Goal: Ask a question

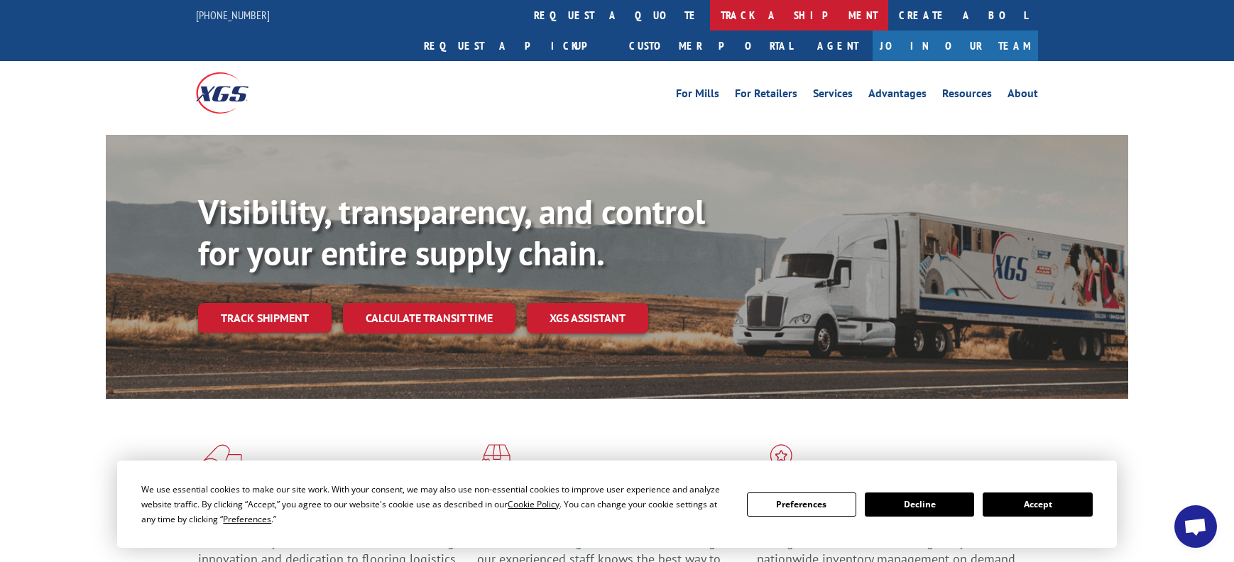
click at [710, 15] on link "track a shipment" at bounding box center [799, 15] width 178 height 31
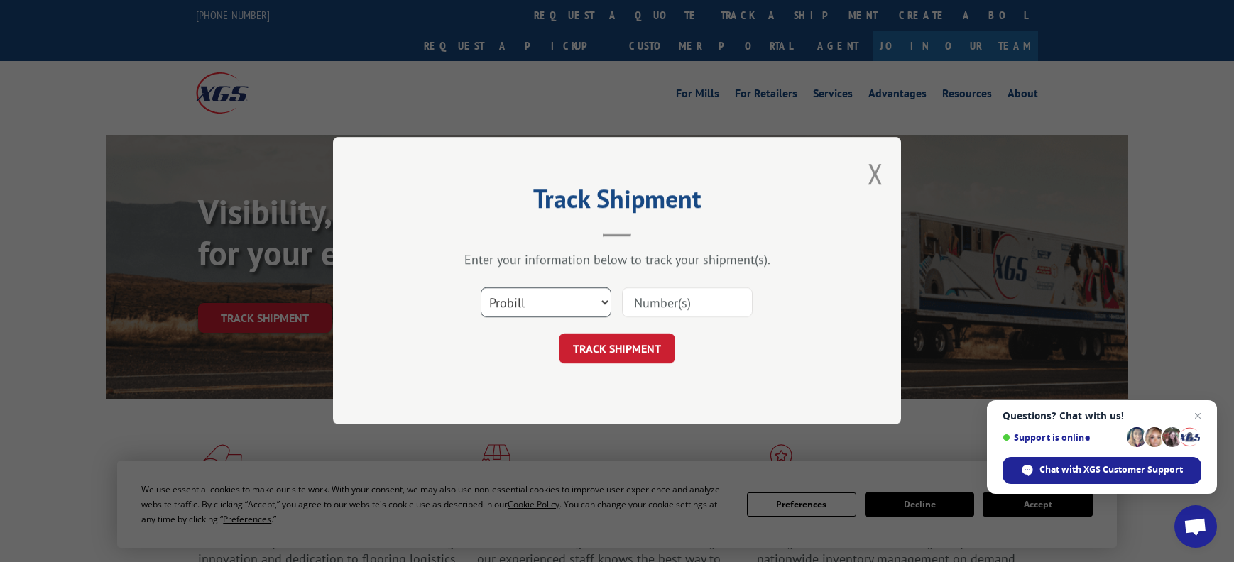
click at [603, 305] on select "Select category... Probill BOL PO" at bounding box center [546, 303] width 131 height 30
click at [481, 288] on select "Select category... Probill BOL PO" at bounding box center [546, 303] width 131 height 30
click at [655, 309] on input at bounding box center [687, 303] width 131 height 30
paste input "15988290"
type input "15988290"
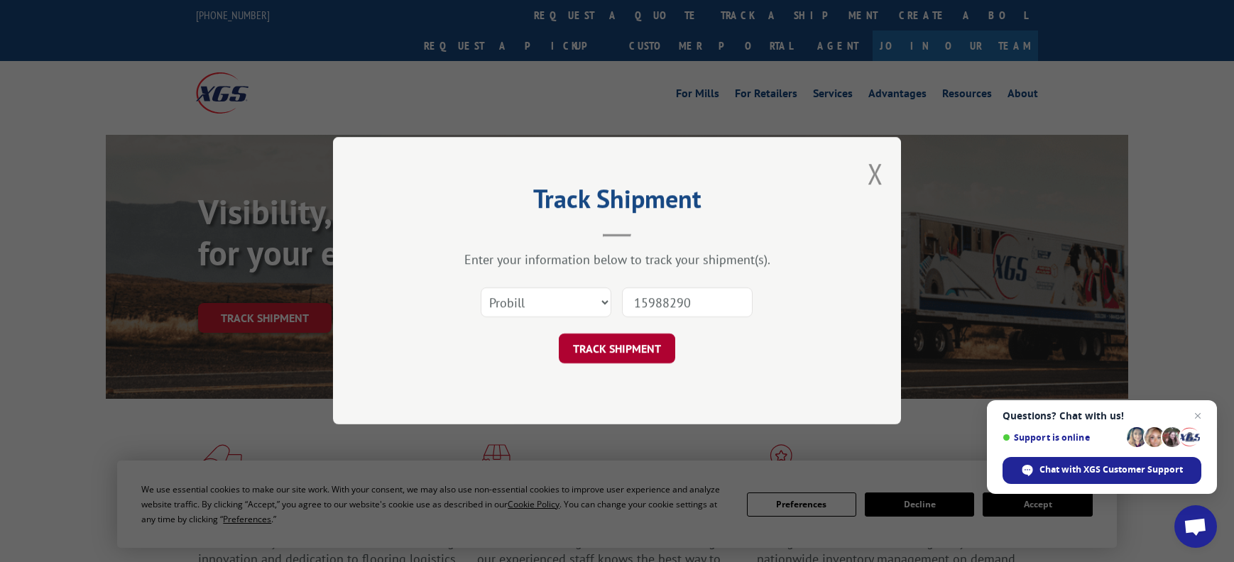
click at [626, 342] on button "TRACK SHIPMENT" at bounding box center [617, 349] width 116 height 30
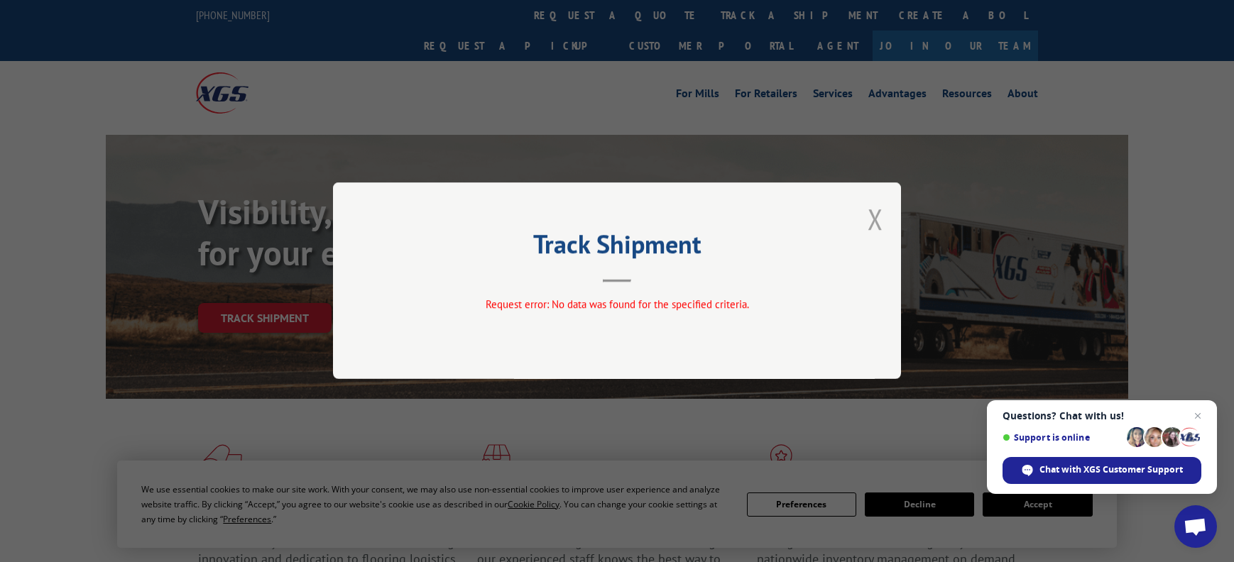
click at [881, 215] on button "Close modal" at bounding box center [876, 219] width 16 height 38
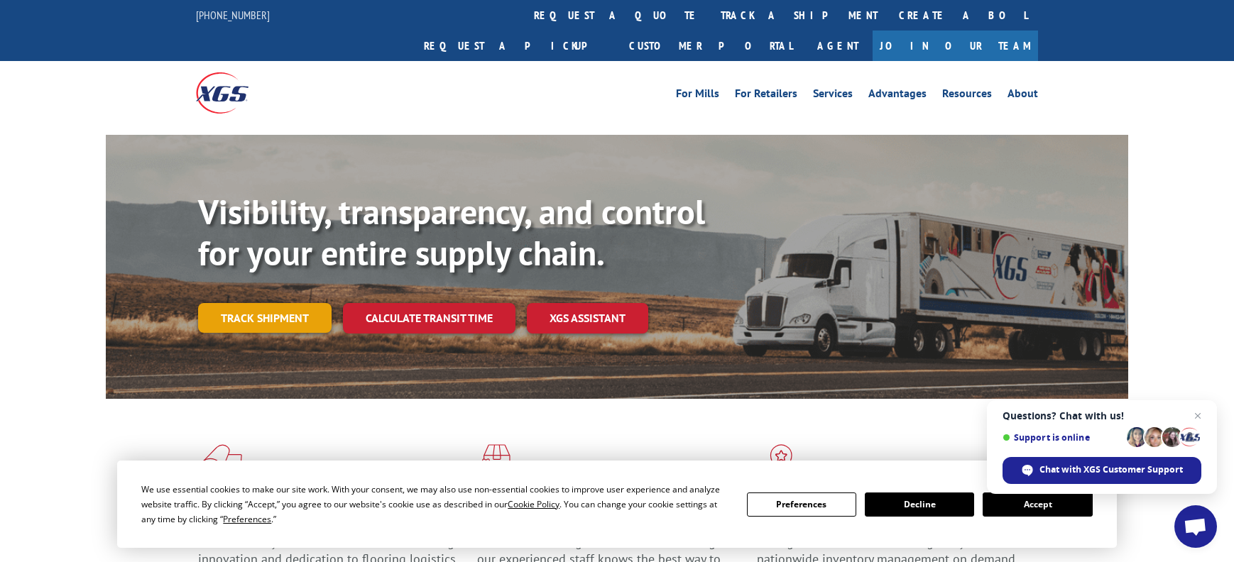
click at [251, 303] on link "Track shipment" at bounding box center [264, 318] width 133 height 30
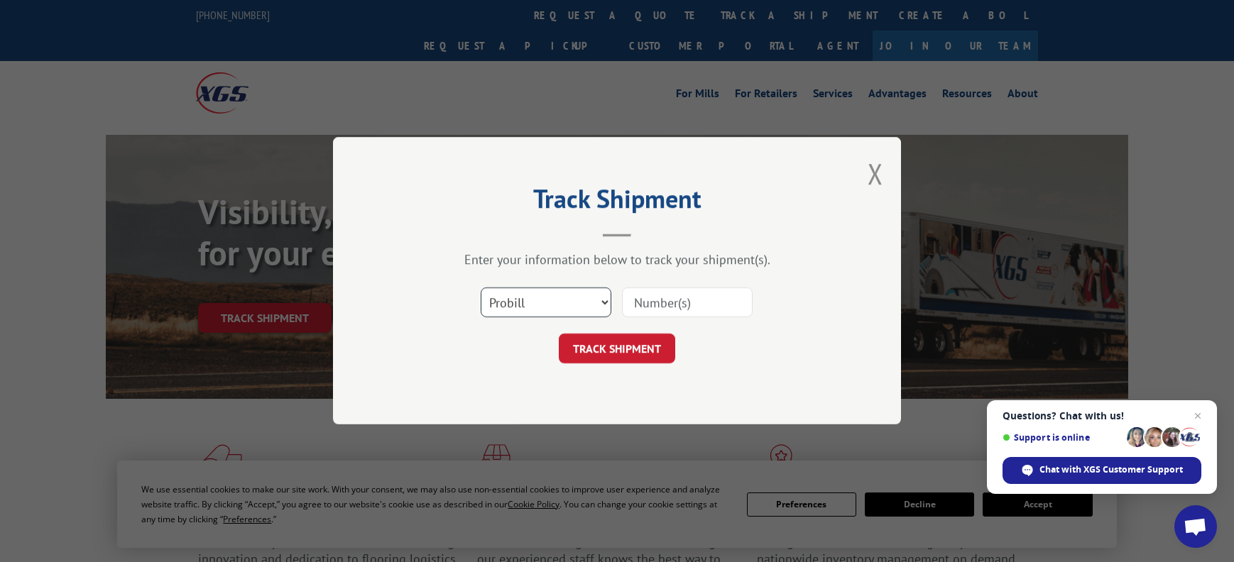
click at [601, 307] on select "Select category... Probill BOL PO" at bounding box center [546, 303] width 131 height 30
click at [810, 332] on form "Select category... Probill BOL PO TRACK SHIPMENT" at bounding box center [617, 322] width 426 height 84
click at [873, 175] on button "Close modal" at bounding box center [876, 174] width 16 height 38
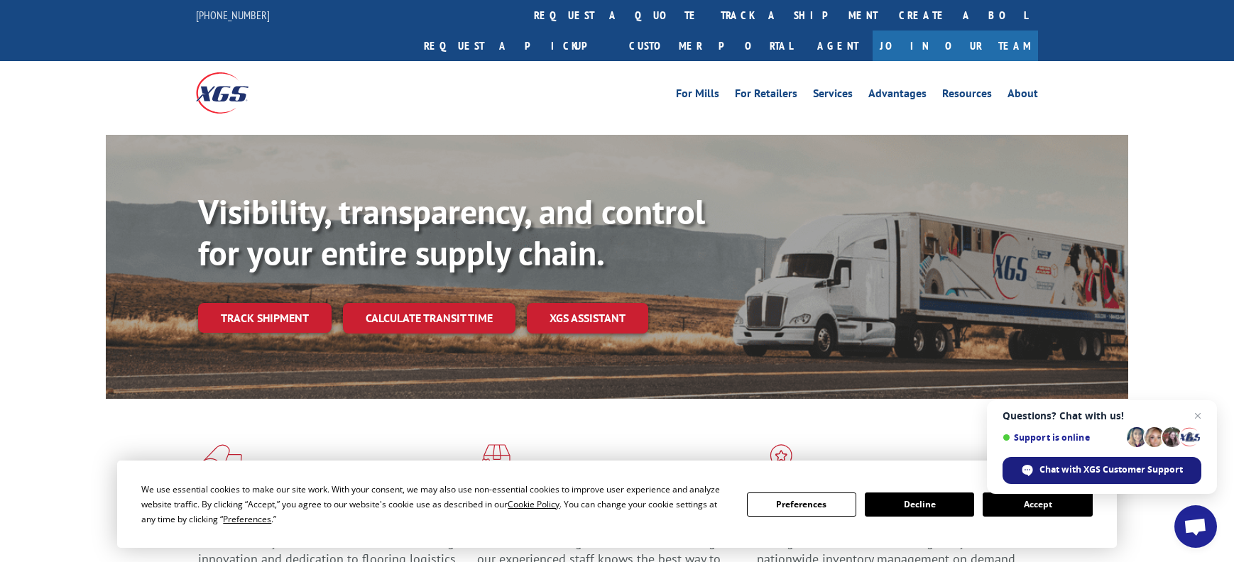
click at [1068, 471] on span "Chat with XGS Customer Support" at bounding box center [1110, 470] width 143 height 13
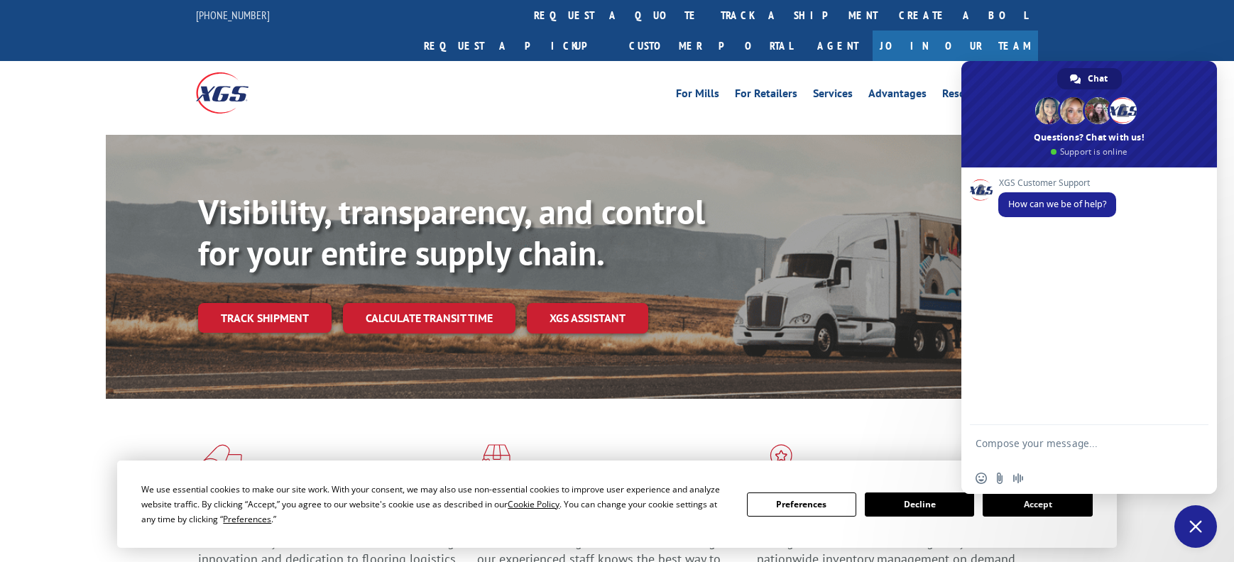
click at [1022, 439] on textarea "Compose your message..." at bounding box center [1073, 450] width 196 height 26
paste textarea "Tracking/Pro #: 15988290"
click at [975, 456] on textarea "good morning - trying to track a shipment, your online systems doesn't seem to …" at bounding box center [1073, 431] width 196 height 64
drag, startPoint x: 1091, startPoint y: 459, endPoint x: 1095, endPoint y: 474, distance: 15.3
click at [1091, 459] on textarea "good morning - trying to track a shipment, your online systems doesn't seem to …" at bounding box center [1073, 437] width 196 height 51
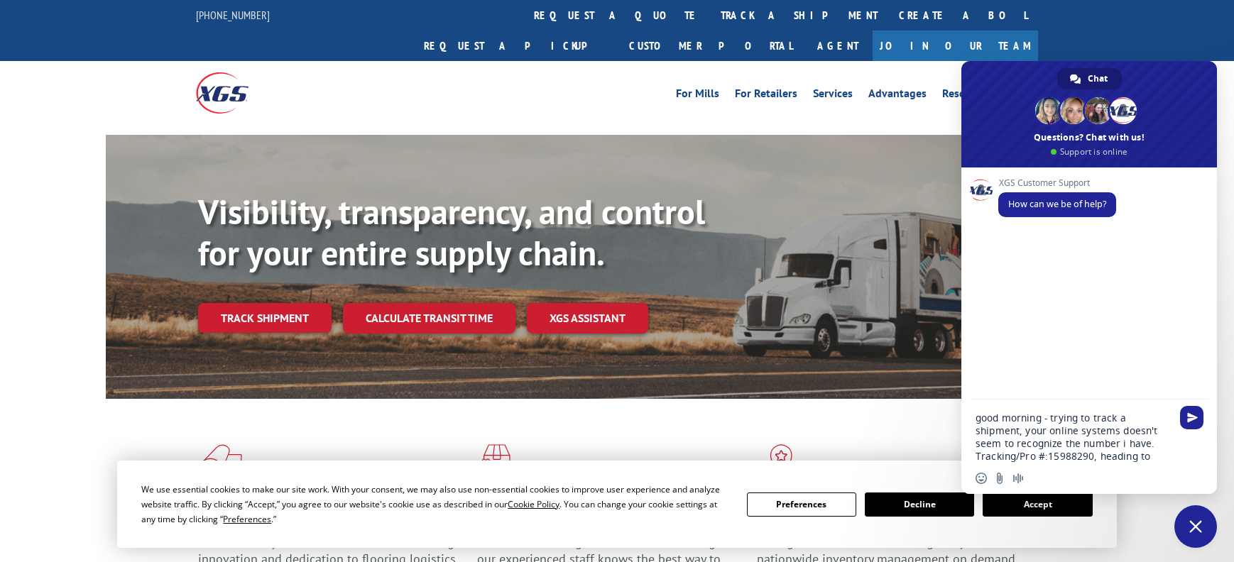
paste textarea "Guitar Center [STREET_ADDRESS]"
type textarea "good morning - trying to track a shipment, your online systems doesn't seem to …"
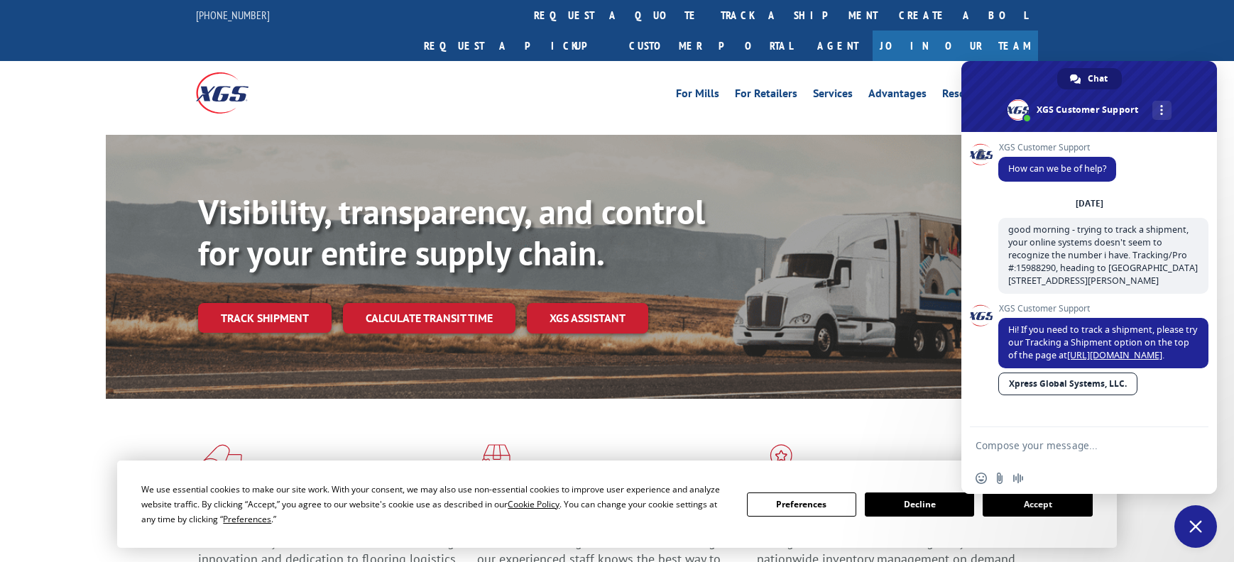
click at [1014, 445] on textarea "Compose your message..." at bounding box center [1073, 445] width 196 height 13
click at [1014, 444] on textarea "Compose your message..." at bounding box center [1073, 445] width 196 height 13
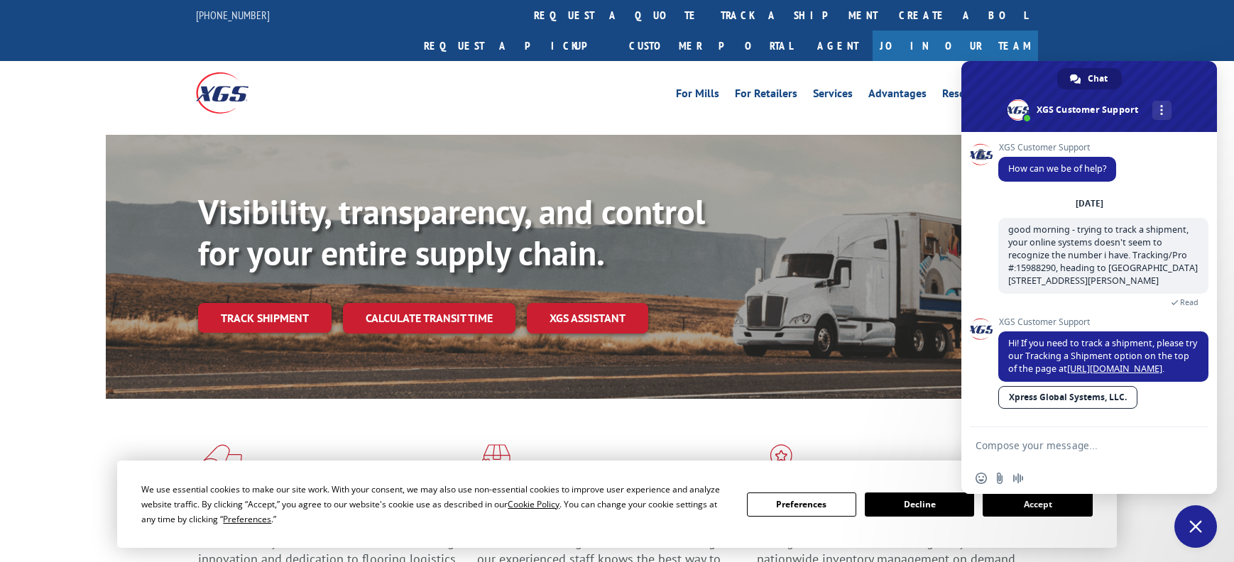
scroll to position [1, 0]
click at [1032, 450] on textarea "Compose your message..." at bounding box center [1073, 445] width 196 height 13
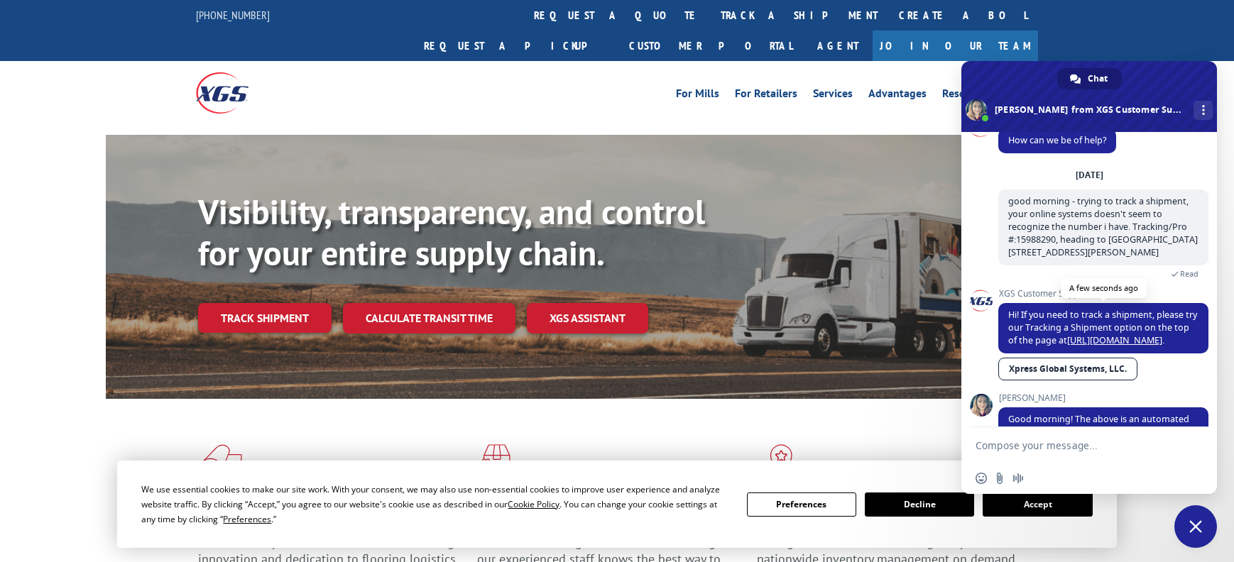
scroll to position [75, 0]
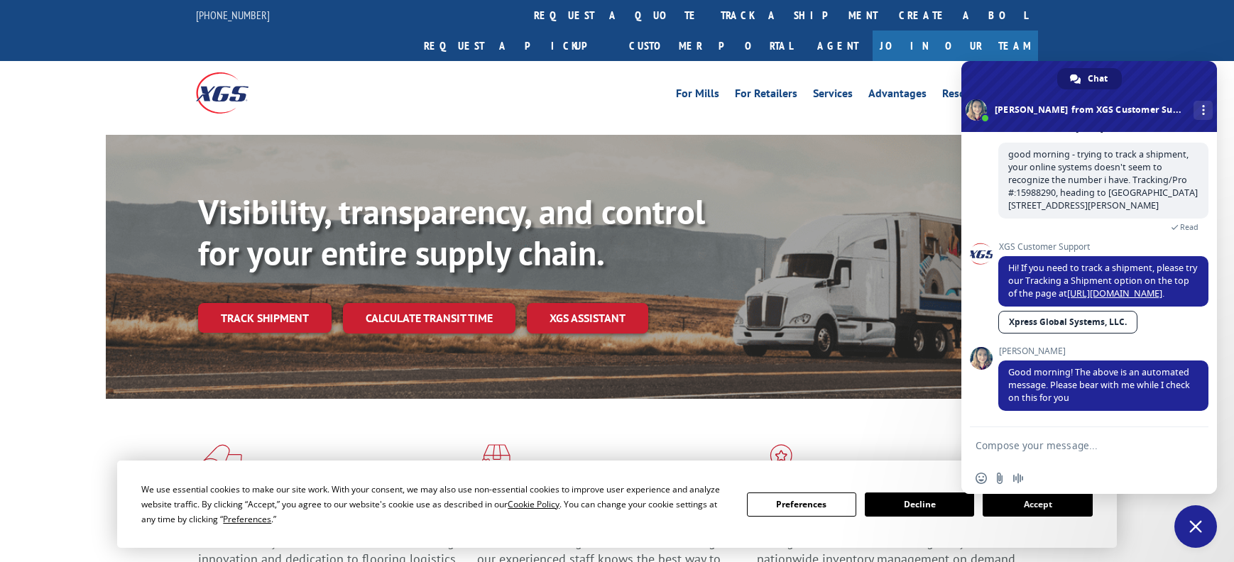
click at [1032, 446] on textarea "Compose your message..." at bounding box center [1073, 445] width 196 height 13
type textarea "thank you, [PERSON_NAME]"
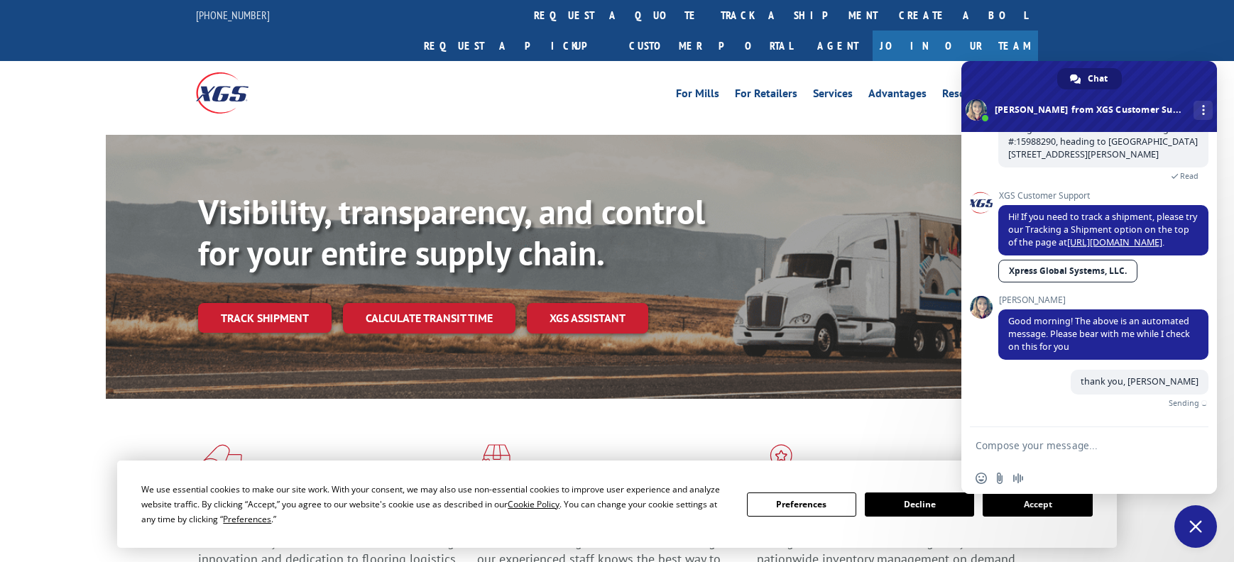
scroll to position [110, 0]
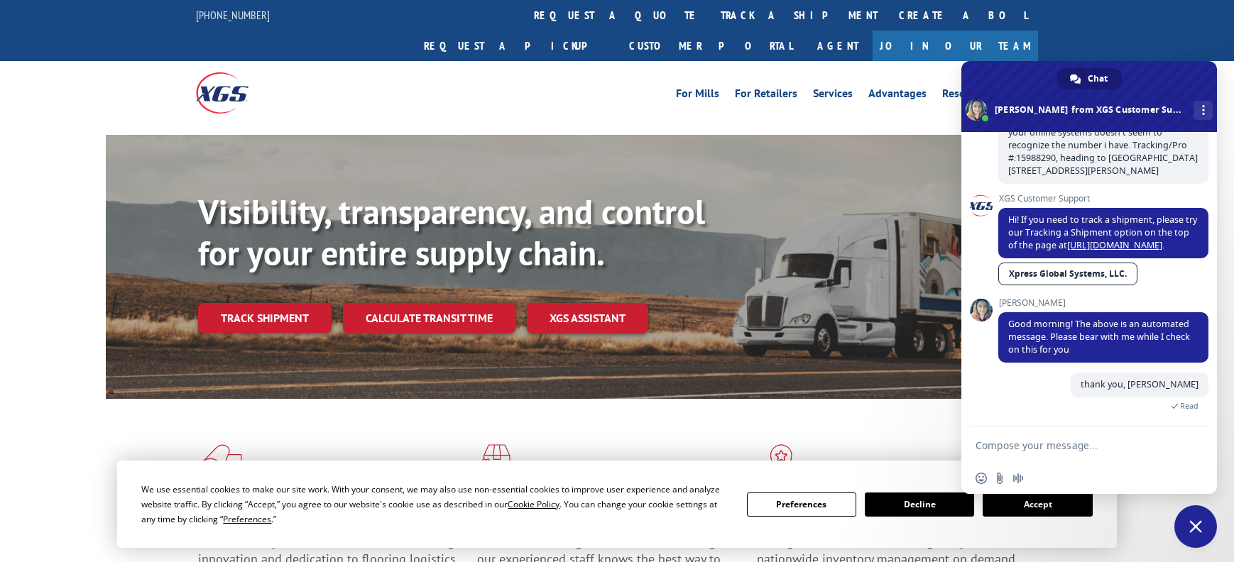
click at [983, 310] on span at bounding box center [981, 310] width 23 height 23
click at [1066, 448] on textarea "Compose your message..." at bounding box center [1073, 445] width 196 height 13
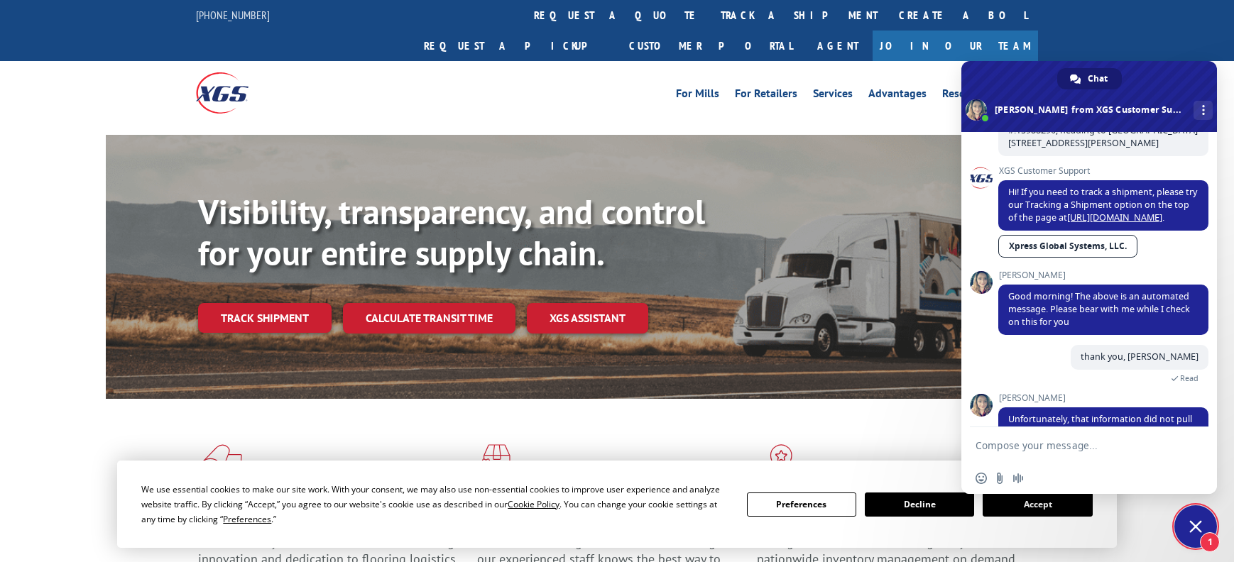
scroll to position [197, 0]
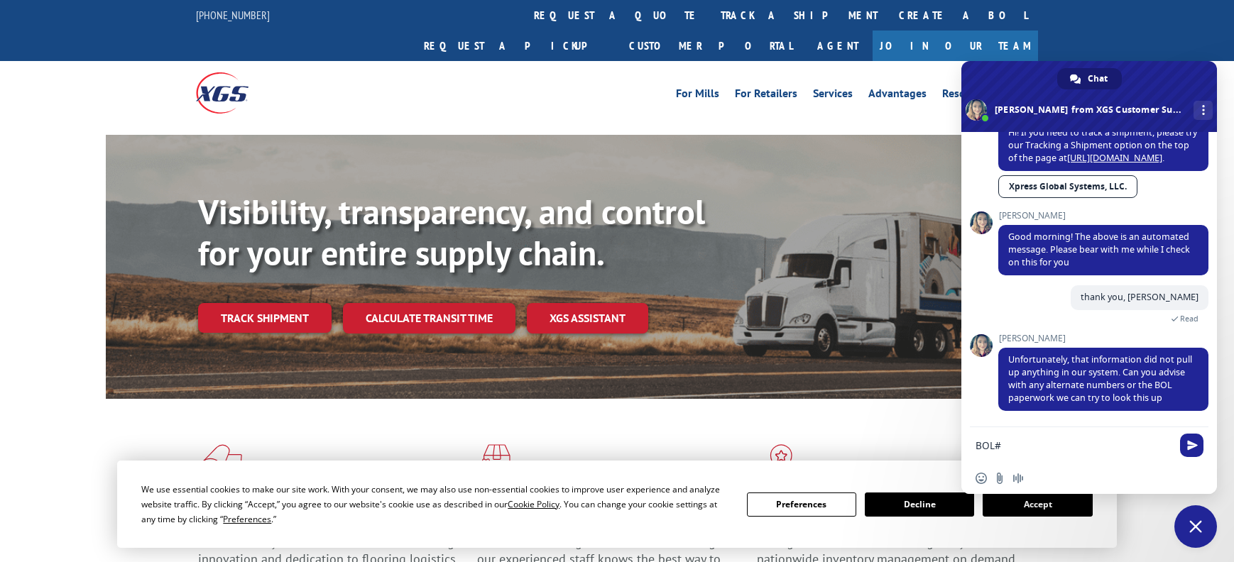
paste textarea "6100048888"
type textarea "BOL# 6100048888"
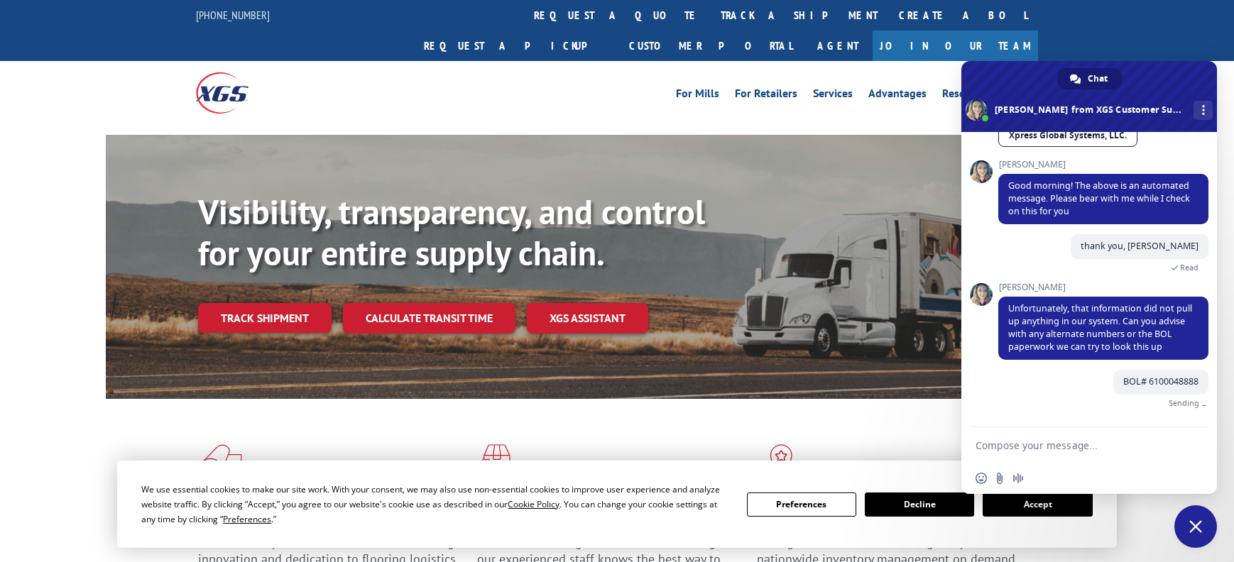
scroll to position [232, 0]
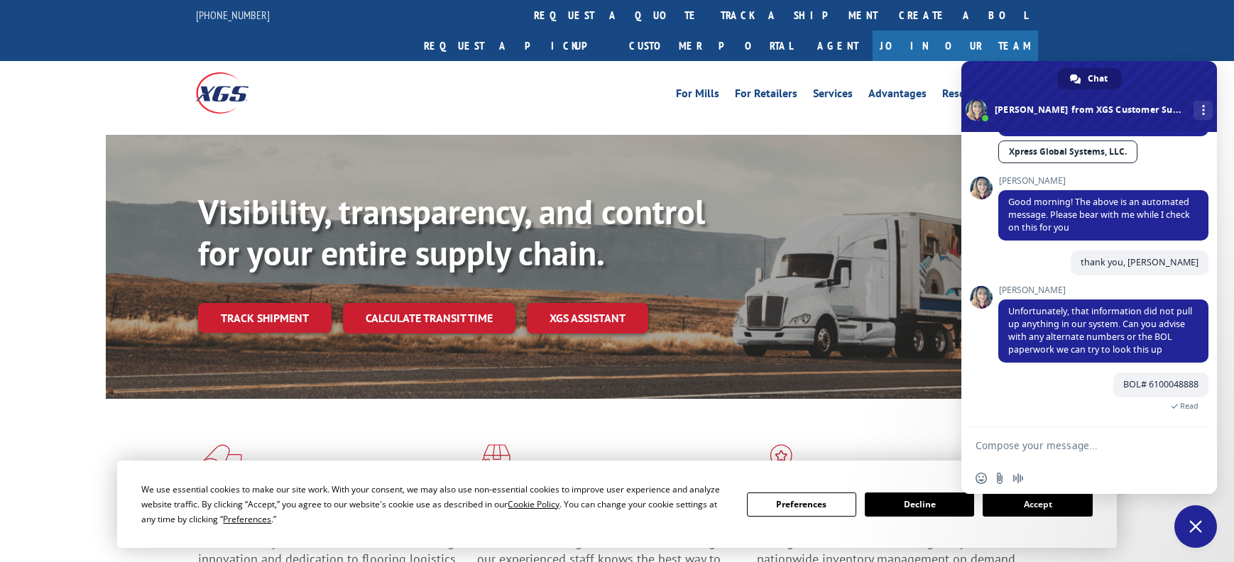
click at [990, 446] on textarea "Compose your message..." at bounding box center [1073, 445] width 196 height 13
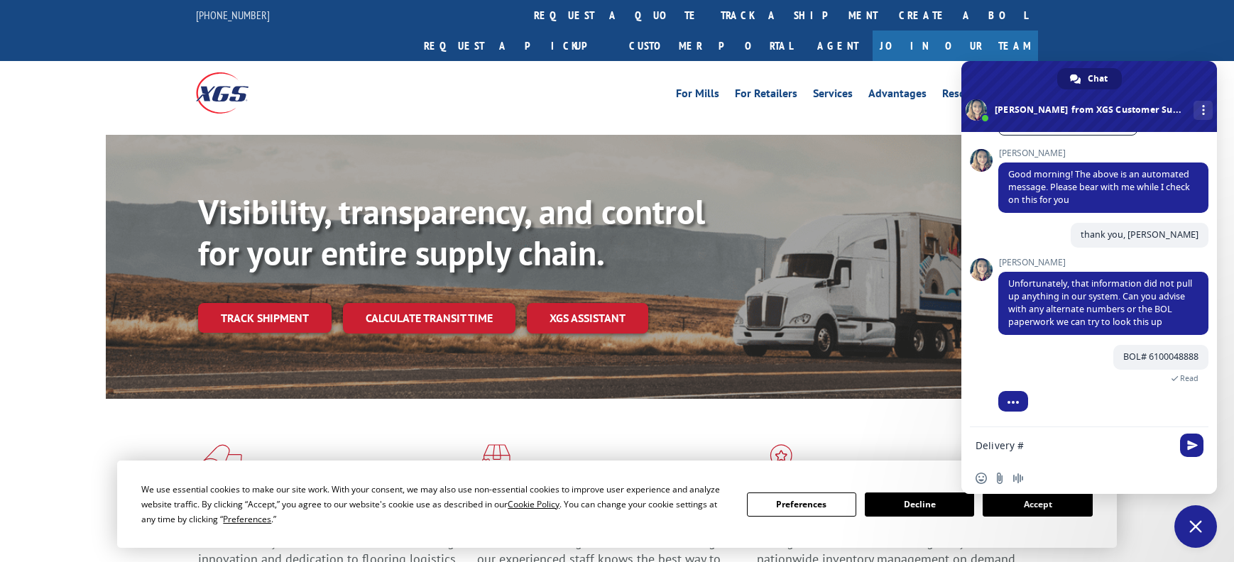
paste textarea "8886777257"
type textarea "Delivery # 8886777257"
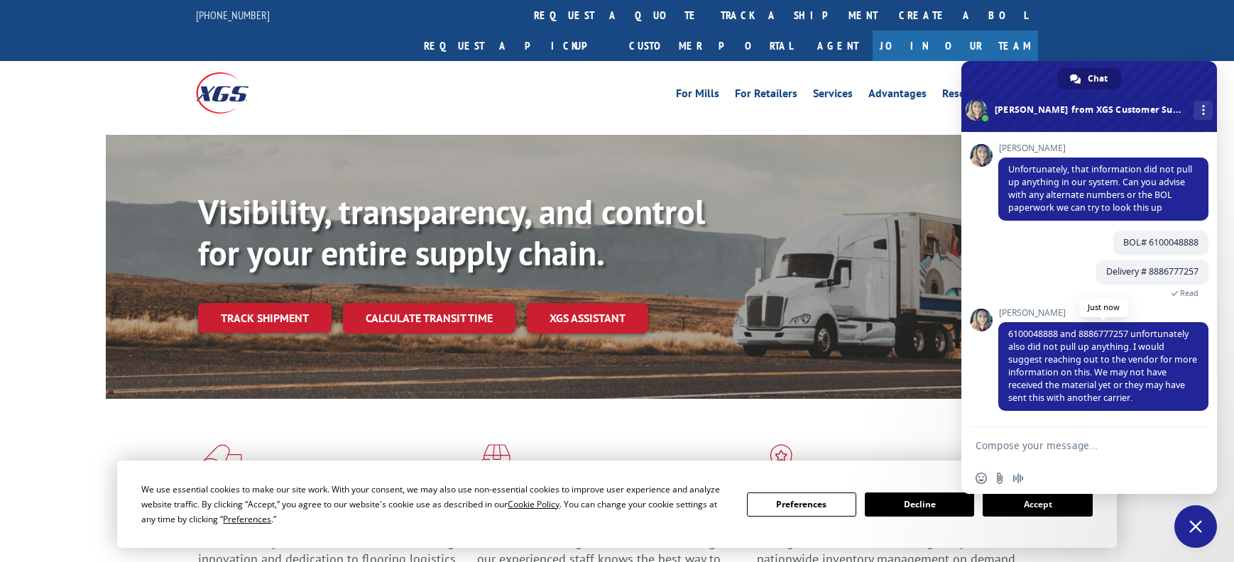
scroll to position [374, 0]
click at [1012, 448] on textarea "Compose your message..." at bounding box center [1073, 445] width 196 height 13
type textarea "ok will do - i appreciate your time"
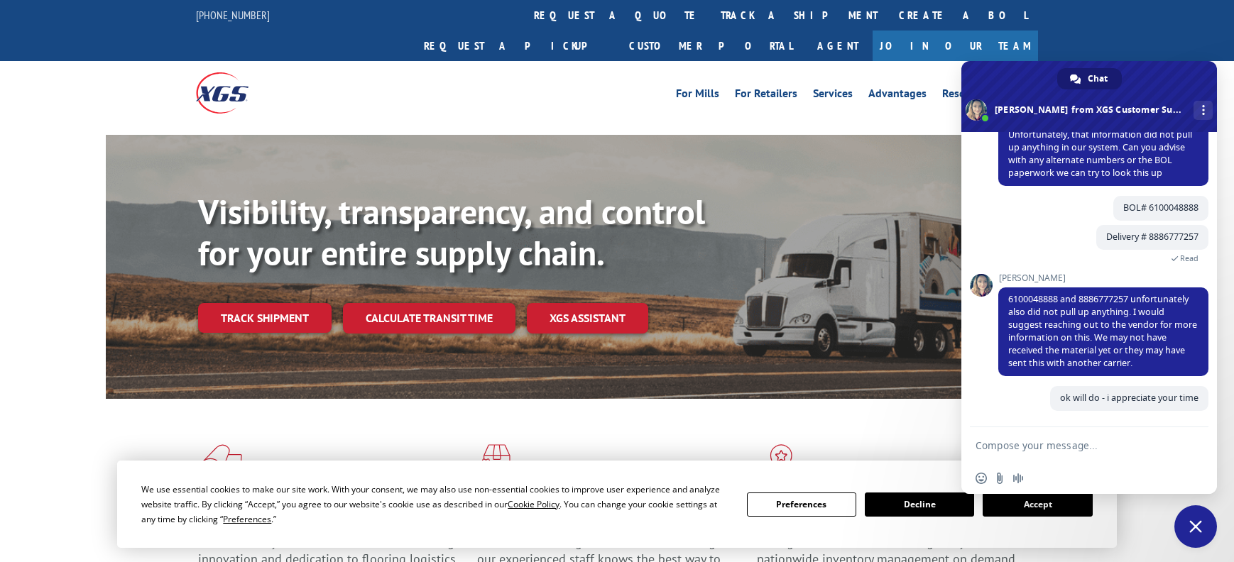
scroll to position [409, 0]
